Goal: Transaction & Acquisition: Purchase product/service

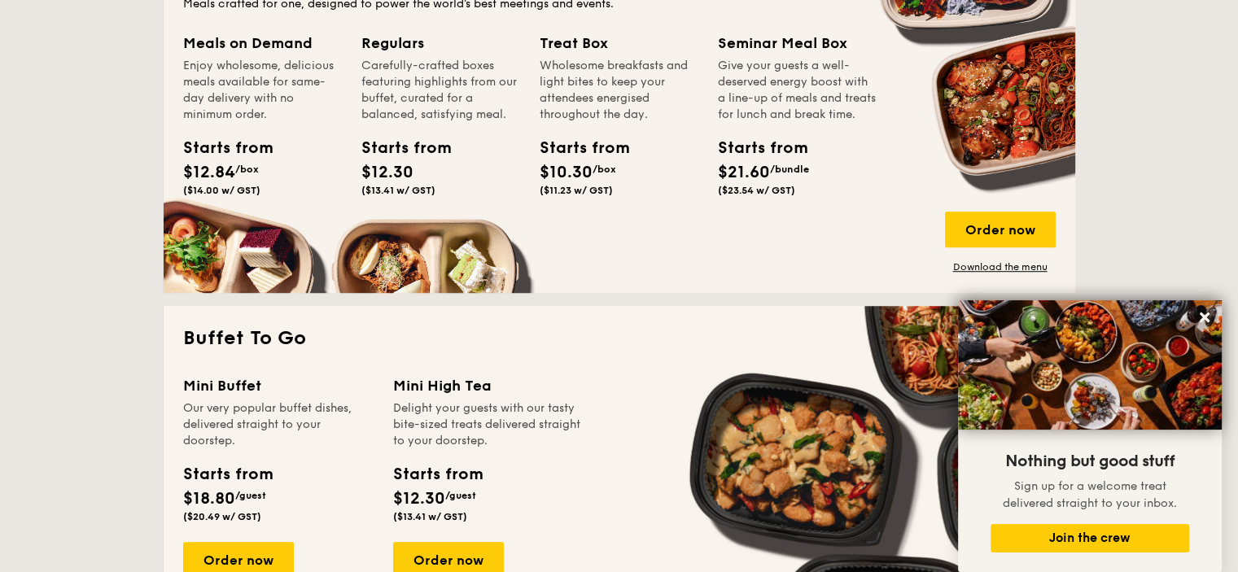
scroll to position [976, 0]
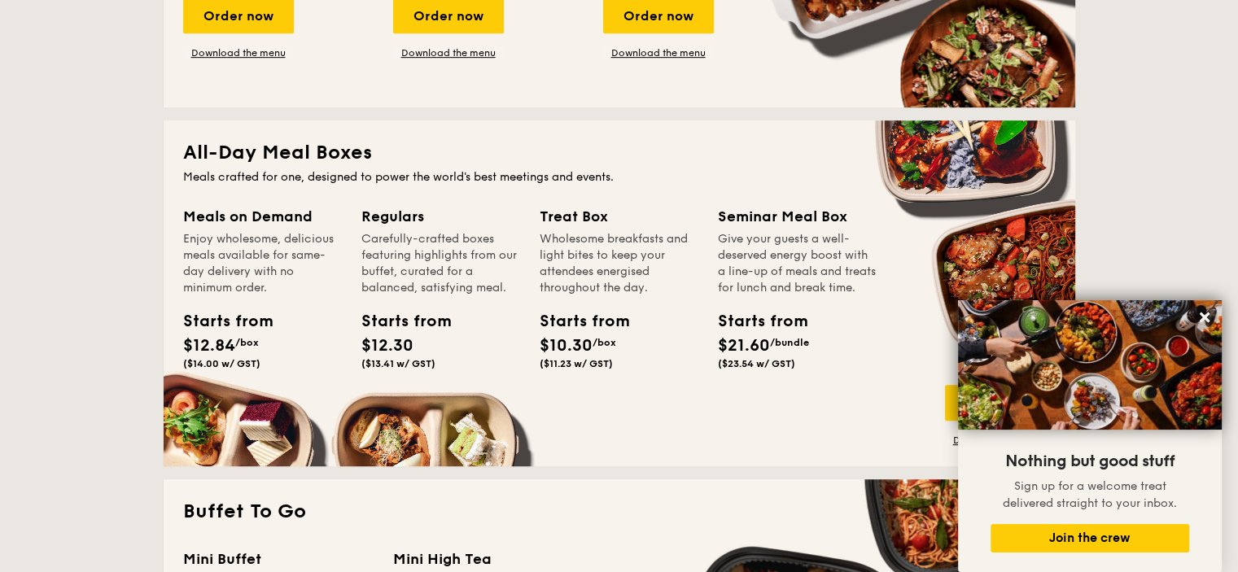
click at [264, 156] on h2 "All-Day Meal Boxes" at bounding box center [619, 153] width 872 height 26
click at [993, 249] on div "Meals on Demand Enjoy wholesome, delicious meals available for same-day deliver…" at bounding box center [619, 326] width 872 height 242
click at [782, 214] on div "Seminar Meal Box" at bounding box center [797, 216] width 159 height 23
click at [772, 334] on div "Starts from" at bounding box center [754, 321] width 73 height 24
click at [755, 352] on span "$21.60" at bounding box center [744, 346] width 52 height 20
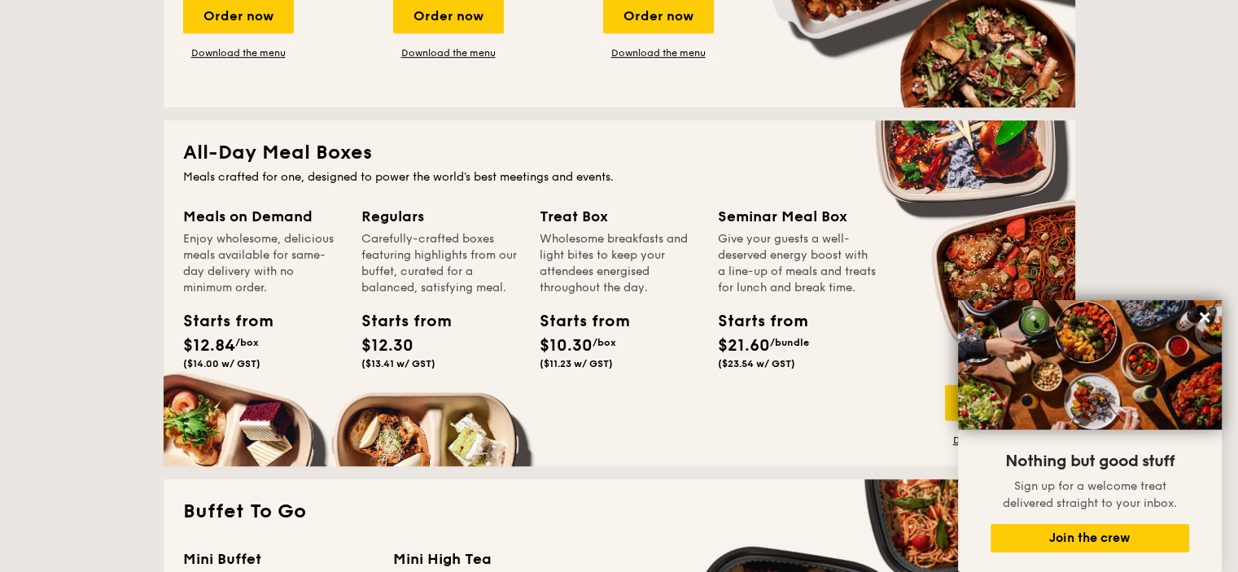
click at [737, 356] on span "$21.60" at bounding box center [744, 346] width 52 height 20
click at [797, 372] on div "Starts from $21.60 /bundle ($23.54 w/ GST)" at bounding box center [797, 342] width 172 height 67
click at [736, 369] on span "($23.54 w/ GST)" at bounding box center [756, 363] width 77 height 11
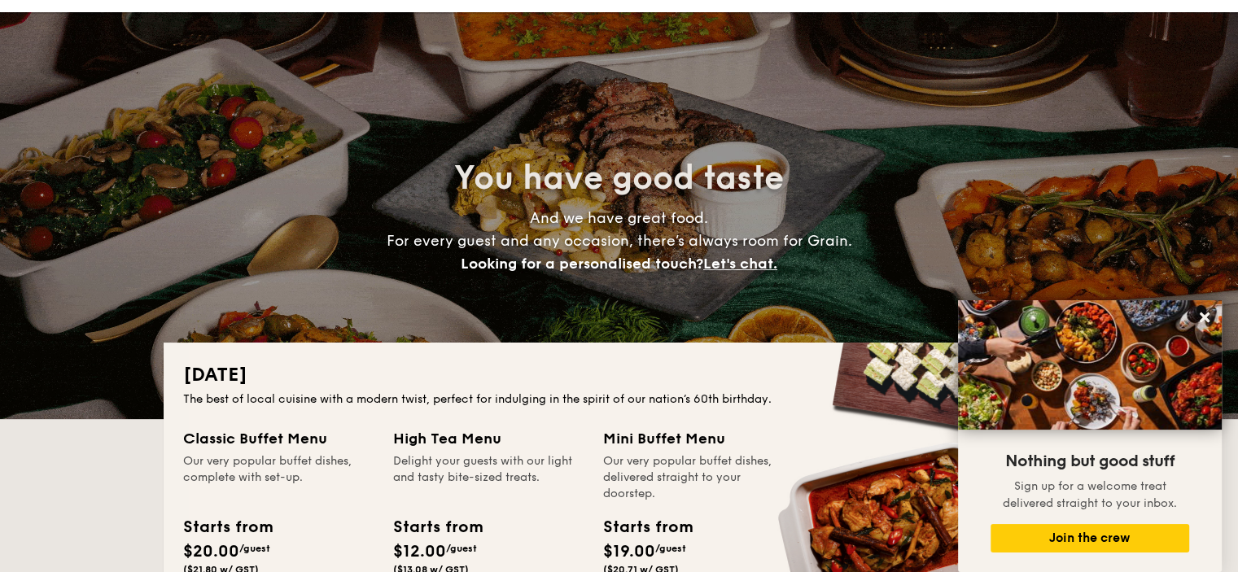
scroll to position [0, 0]
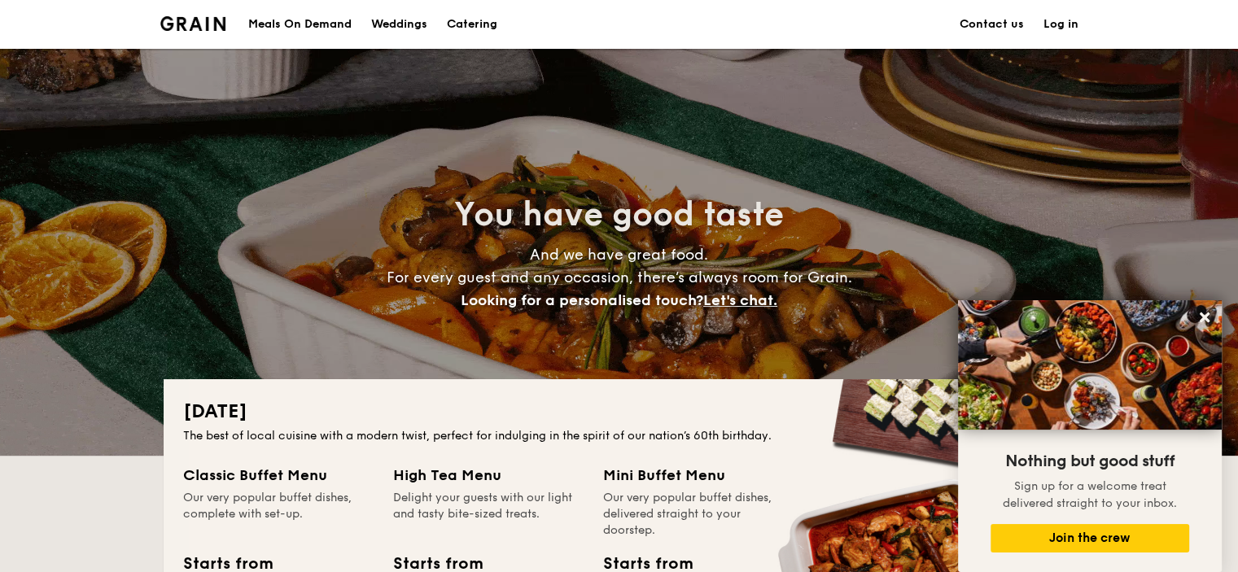
click at [326, 27] on div "Meals On Demand" at bounding box center [299, 24] width 103 height 49
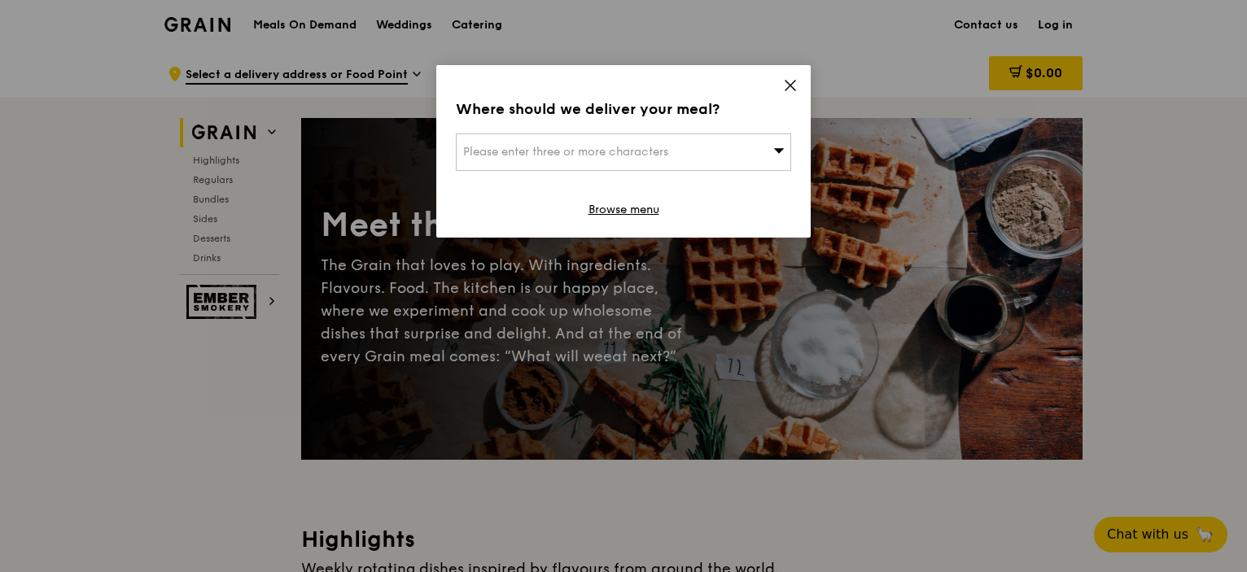
click at [795, 85] on icon at bounding box center [790, 85] width 15 height 15
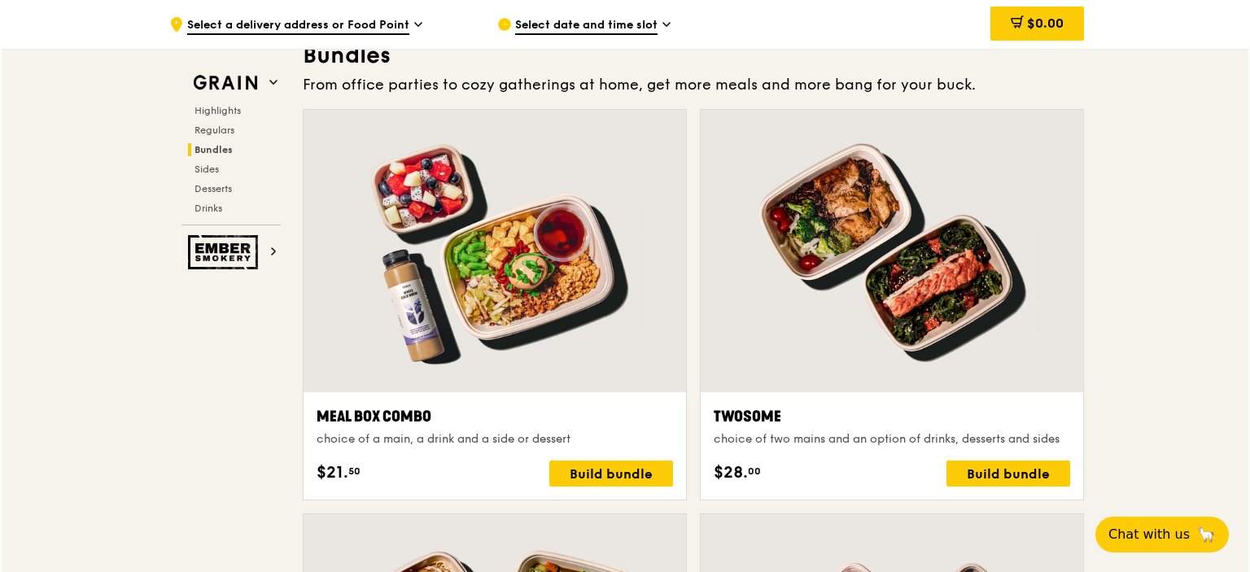
scroll to position [2360, 0]
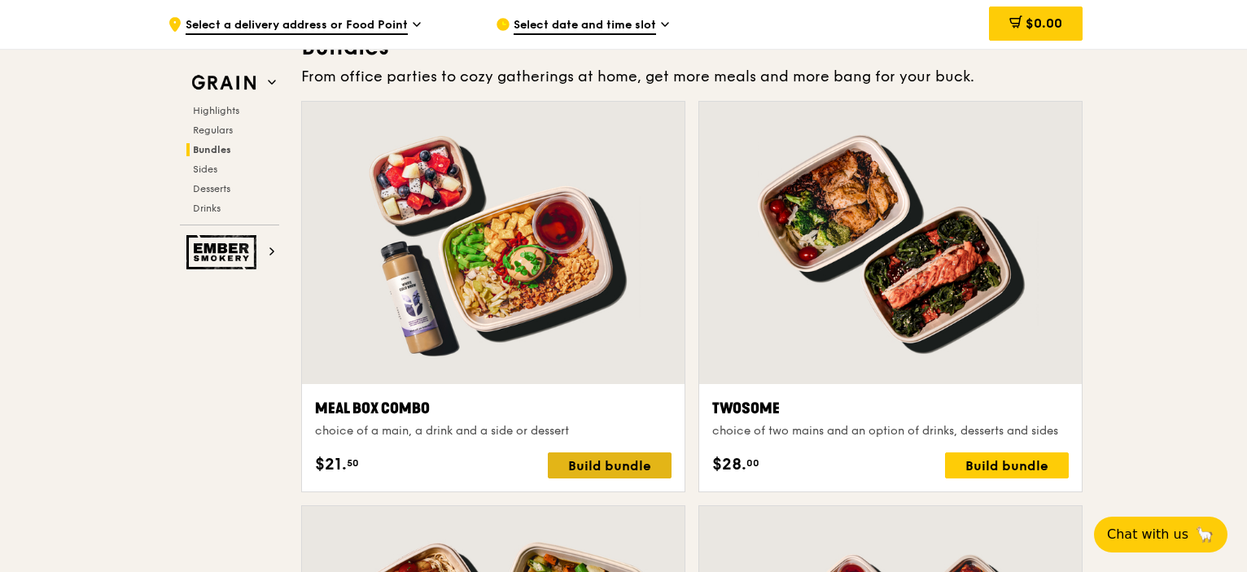
click at [588, 459] on div "Build bundle" at bounding box center [610, 465] width 124 height 26
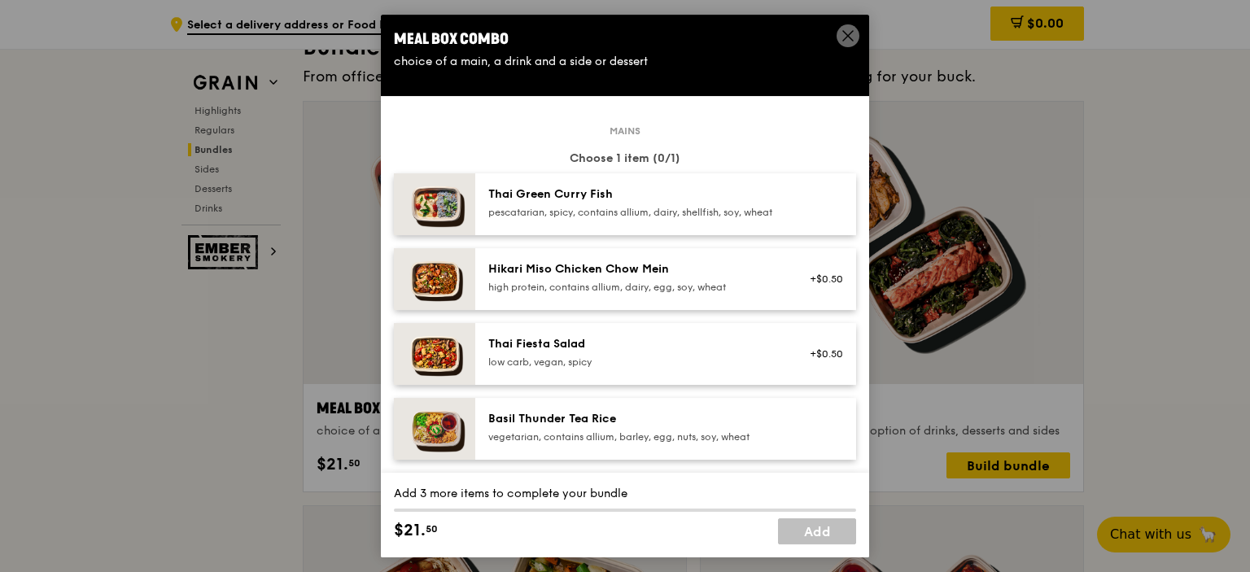
scroll to position [81, 0]
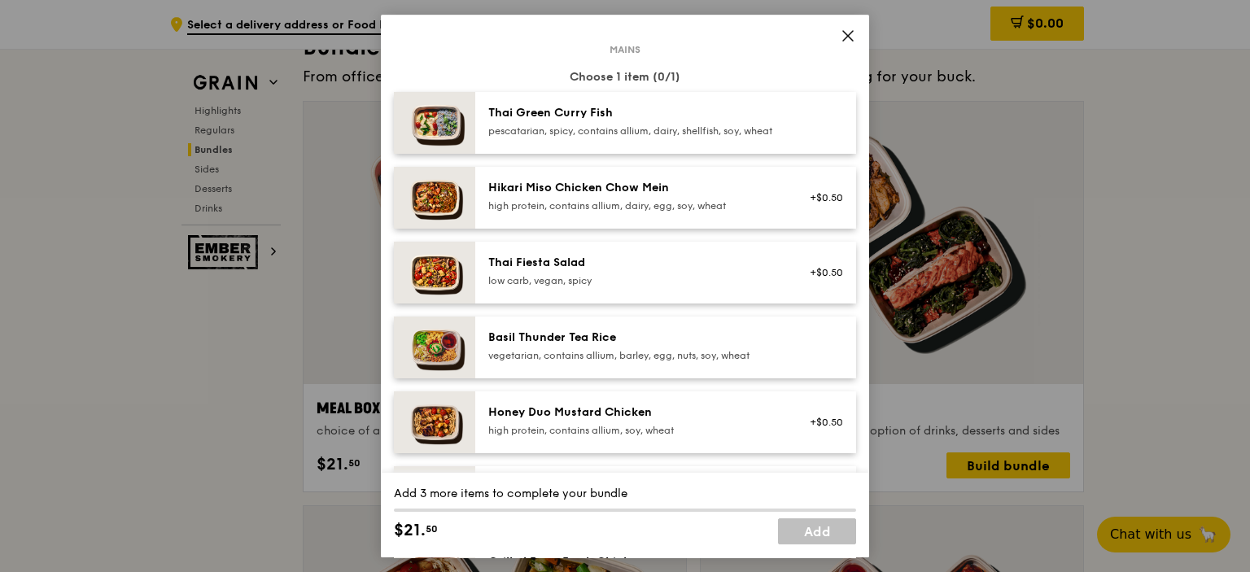
click at [790, 440] on div "+$0.50" at bounding box center [821, 422] width 63 height 36
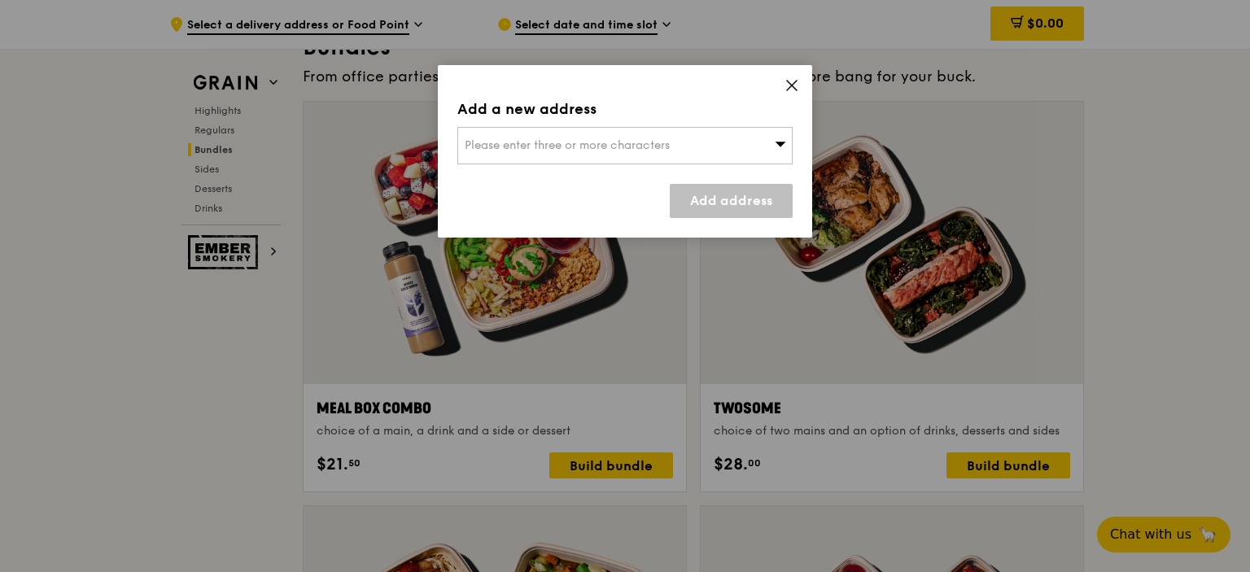
scroll to position [2360, 0]
click at [792, 81] on icon at bounding box center [790, 85] width 15 height 15
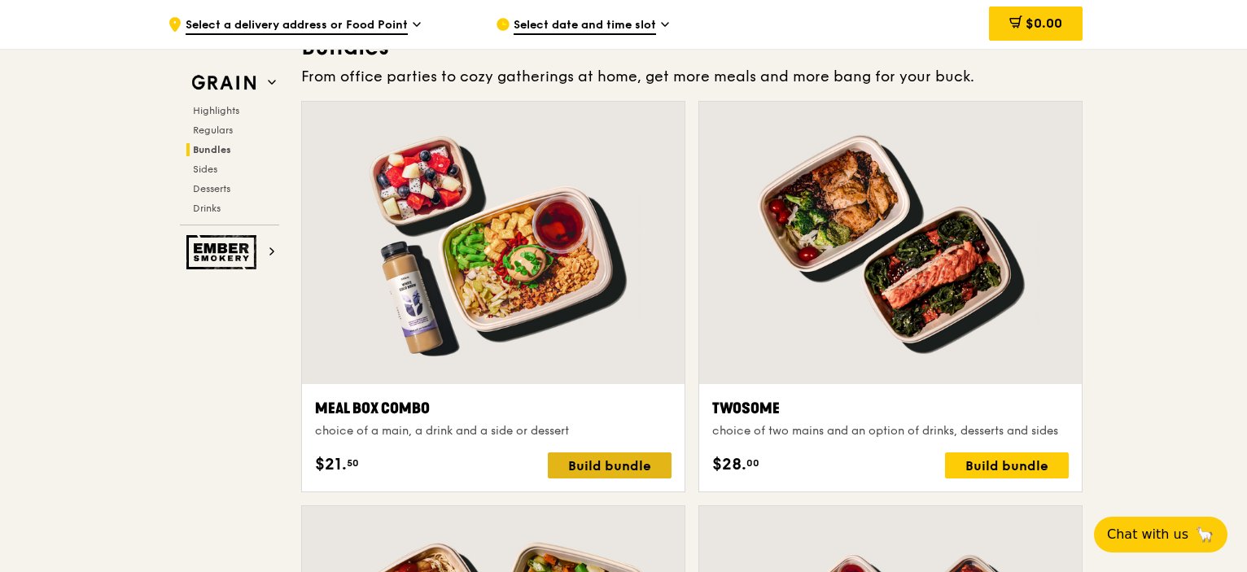
click at [600, 464] on div "Build bundle" at bounding box center [610, 465] width 124 height 26
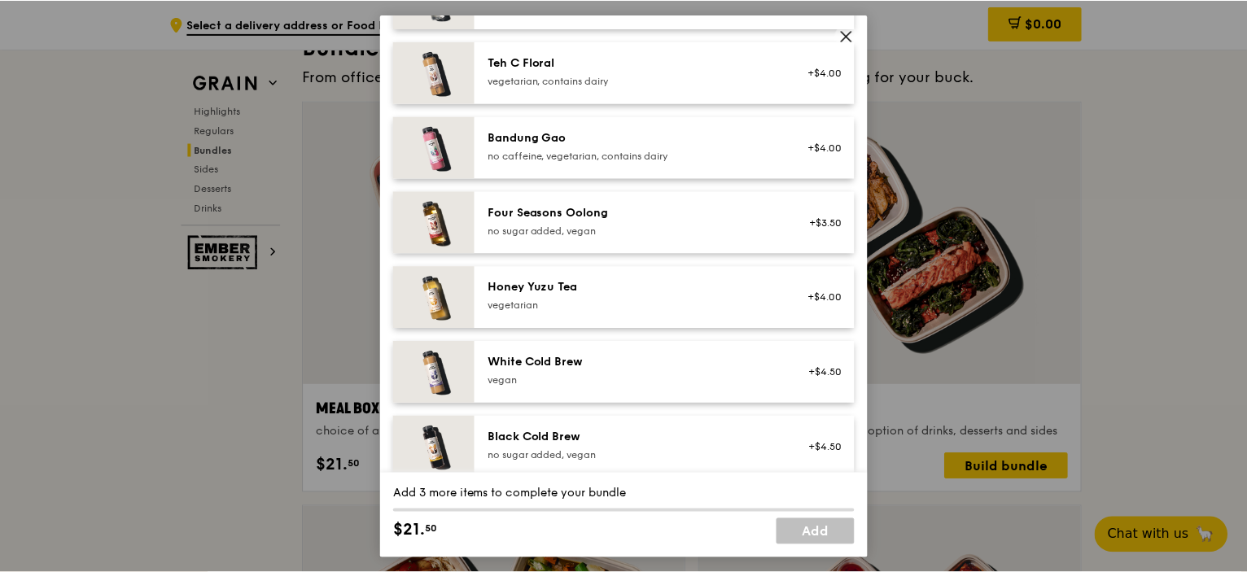
scroll to position [1969, 0]
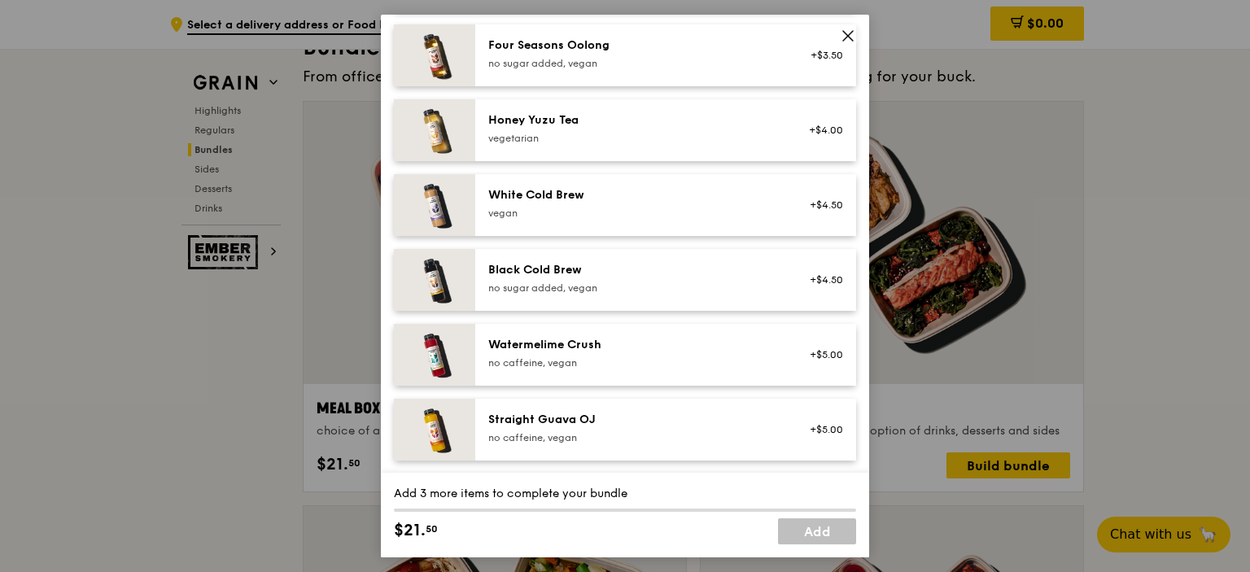
click at [851, 36] on icon at bounding box center [848, 35] width 15 height 15
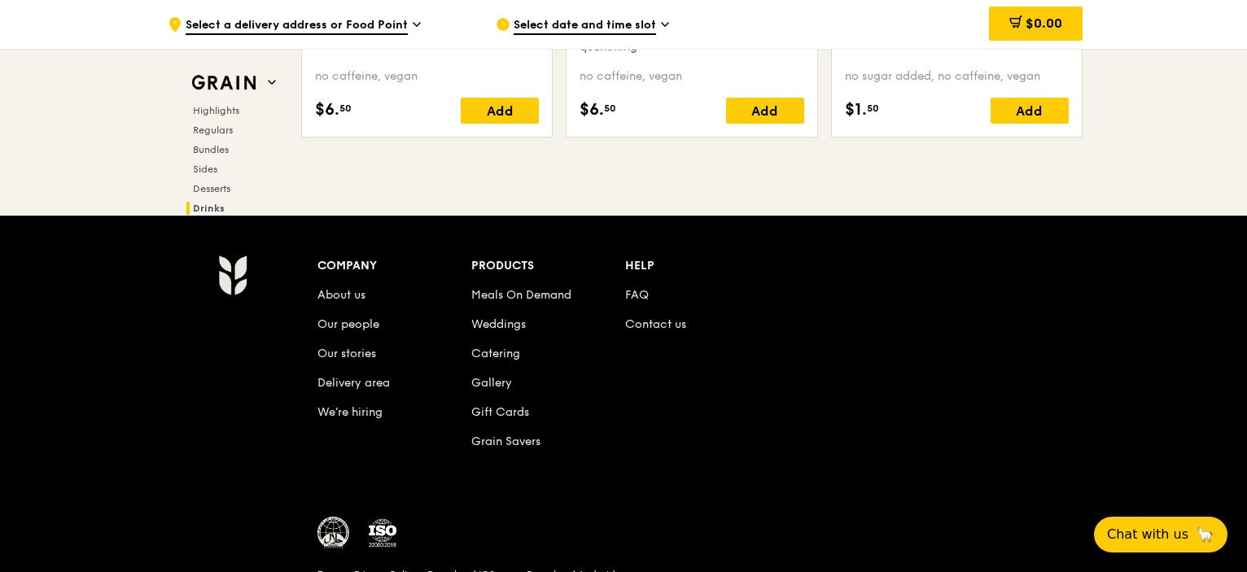
scroll to position [6844, 0]
